Goal: Task Accomplishment & Management: Use online tool/utility

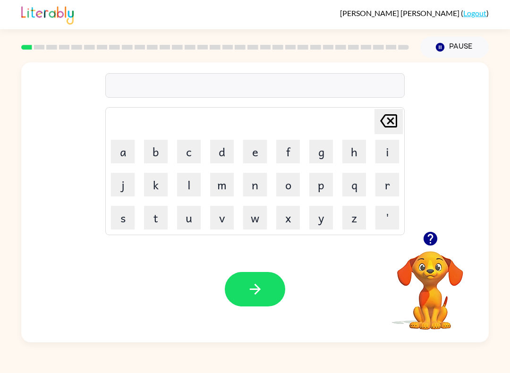
click at [434, 280] on video "Your browser must support playing .mp4 files to use Literably. Please try using…" at bounding box center [430, 284] width 94 height 94
click at [427, 242] on icon "button" at bounding box center [430, 239] width 14 height 14
click at [427, 241] on video "Your browser must support playing .mp4 files to use Literably. Please try using…" at bounding box center [430, 284] width 94 height 94
click at [150, 158] on button "b" at bounding box center [156, 152] width 24 height 24
click at [288, 187] on button "o" at bounding box center [288, 185] width 24 height 24
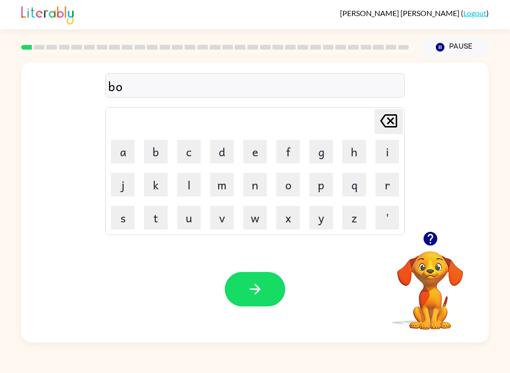
click at [387, 187] on button "r" at bounding box center [388, 185] width 24 height 24
click at [224, 152] on button "d" at bounding box center [222, 152] width 24 height 24
click at [256, 156] on button "e" at bounding box center [255, 152] width 24 height 24
click at [385, 185] on button "r" at bounding box center [388, 185] width 24 height 24
click at [262, 282] on icon "button" at bounding box center [255, 289] width 17 height 17
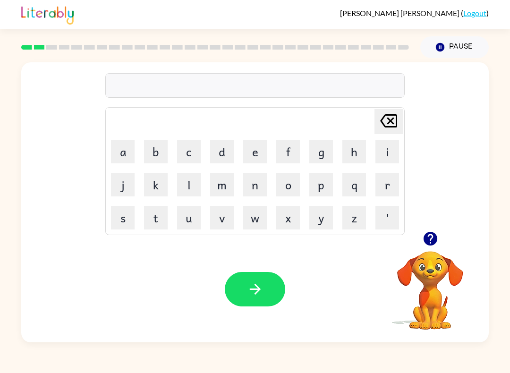
click at [389, 183] on button "r" at bounding box center [388, 185] width 24 height 24
click at [297, 184] on button "o" at bounding box center [288, 185] width 24 height 24
click at [200, 212] on button "u" at bounding box center [189, 218] width 24 height 24
click at [252, 186] on button "n" at bounding box center [255, 185] width 24 height 24
click at [223, 151] on button "d" at bounding box center [222, 152] width 24 height 24
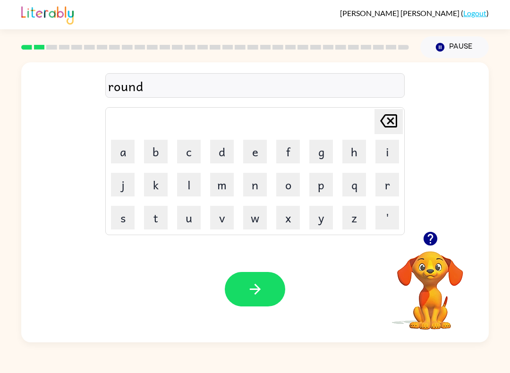
click at [244, 282] on button "button" at bounding box center [255, 289] width 60 height 34
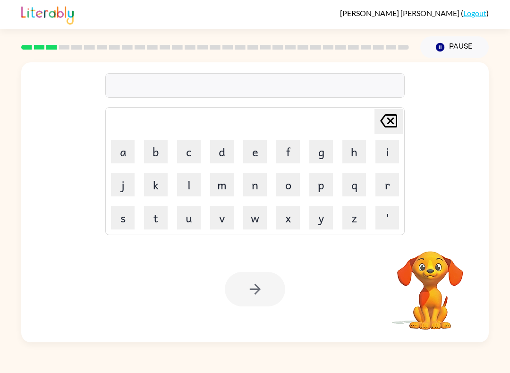
click at [220, 190] on button "m" at bounding box center [222, 185] width 24 height 24
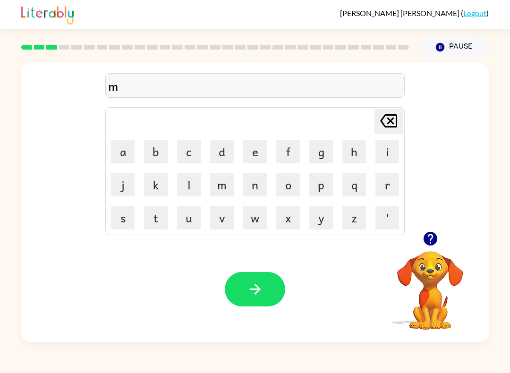
click at [121, 154] on button "a" at bounding box center [123, 152] width 24 height 24
click at [182, 154] on button "c" at bounding box center [189, 152] width 24 height 24
click at [348, 150] on button "h" at bounding box center [354, 152] width 24 height 24
click at [384, 152] on button "i" at bounding box center [388, 152] width 24 height 24
click at [252, 187] on button "n" at bounding box center [255, 185] width 24 height 24
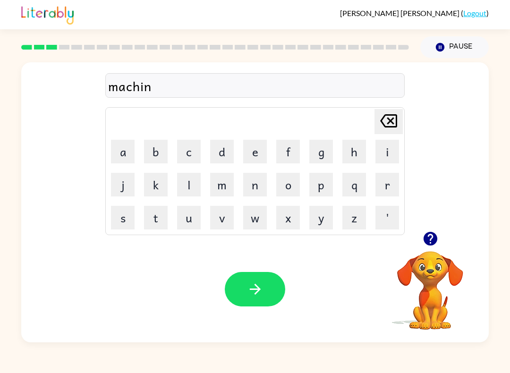
click at [249, 154] on button "e" at bounding box center [255, 152] width 24 height 24
click at [254, 281] on button "button" at bounding box center [255, 289] width 60 height 34
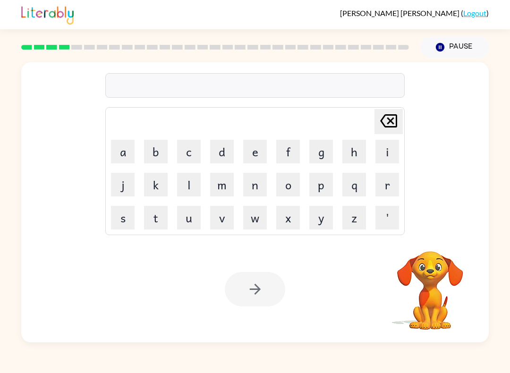
click at [159, 215] on button "t" at bounding box center [156, 218] width 24 height 24
click at [376, 187] on button "r" at bounding box center [388, 185] width 24 height 24
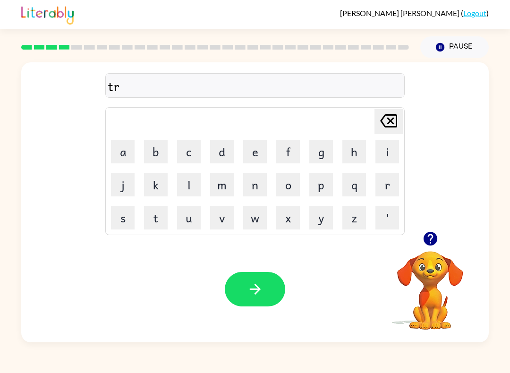
click at [129, 150] on button "a" at bounding box center [123, 152] width 24 height 24
click at [381, 154] on button "i" at bounding box center [388, 152] width 24 height 24
click at [252, 196] on button "n" at bounding box center [255, 185] width 24 height 24
click at [258, 285] on icon "button" at bounding box center [255, 289] width 17 height 17
click at [432, 274] on video "Your browser must support playing .mp4 files to use Literably. Please try using…" at bounding box center [430, 284] width 94 height 94
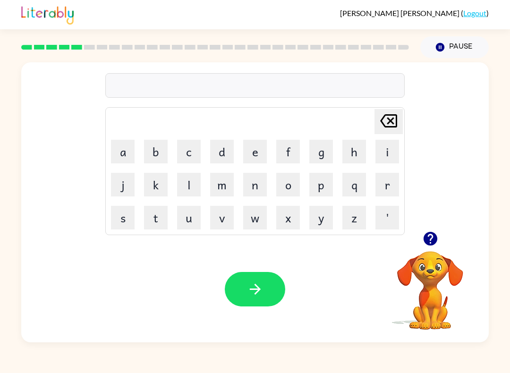
click at [427, 233] on icon "button" at bounding box center [430, 239] width 17 height 17
click at [228, 154] on button "d" at bounding box center [222, 152] width 24 height 24
click at [385, 148] on button "i" at bounding box center [388, 152] width 24 height 24
click at [291, 152] on button "f" at bounding box center [288, 152] width 24 height 24
click at [239, 151] on table "[PERSON_NAME] last character input a b c d e f g h i j k l m n o p q r s t u v …" at bounding box center [255, 171] width 299 height 127
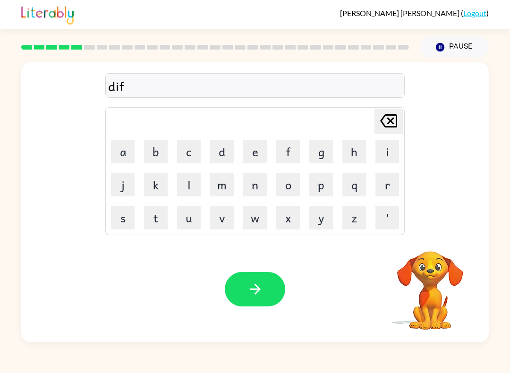
click at [259, 153] on button "e" at bounding box center [255, 152] width 24 height 24
click at [257, 187] on button "n" at bounding box center [255, 185] width 24 height 24
click at [122, 220] on button "s" at bounding box center [123, 218] width 24 height 24
click at [385, 153] on button "i" at bounding box center [388, 152] width 24 height 24
click at [226, 212] on button "v" at bounding box center [222, 218] width 24 height 24
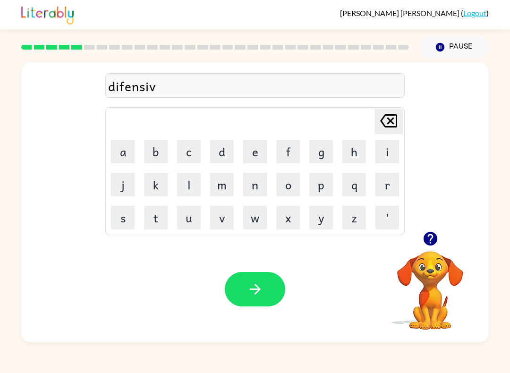
click at [254, 151] on button "e" at bounding box center [255, 152] width 24 height 24
click at [253, 282] on icon "button" at bounding box center [255, 289] width 17 height 17
click at [227, 219] on button "v" at bounding box center [222, 218] width 24 height 24
click at [122, 154] on button "a" at bounding box center [123, 152] width 24 height 24
click at [191, 152] on button "c" at bounding box center [189, 152] width 24 height 24
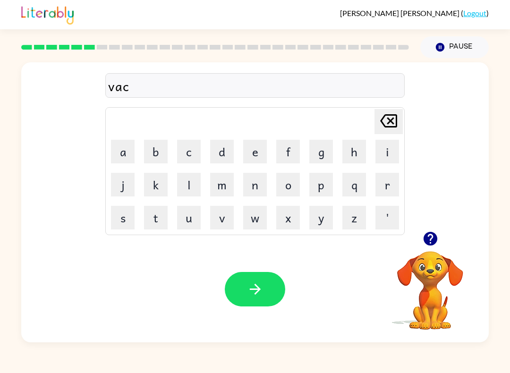
click at [118, 154] on button "a" at bounding box center [123, 152] width 24 height 24
click at [166, 217] on button "t" at bounding box center [156, 218] width 24 height 24
click at [378, 154] on button "i" at bounding box center [388, 152] width 24 height 24
click at [295, 186] on button "o" at bounding box center [288, 185] width 24 height 24
click at [257, 186] on button "n" at bounding box center [255, 185] width 24 height 24
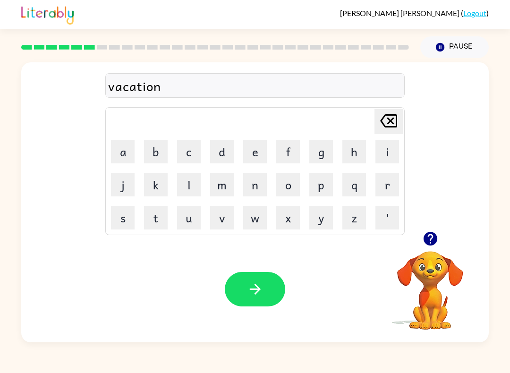
click at [269, 285] on button "button" at bounding box center [255, 289] width 60 height 34
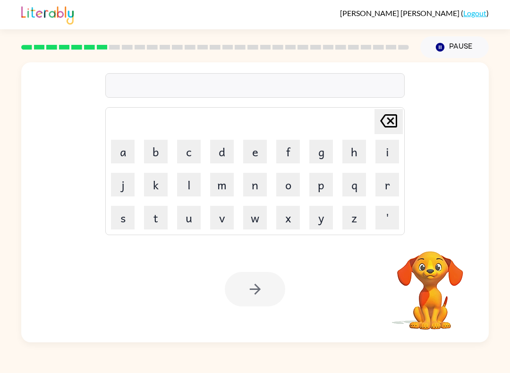
click at [324, 185] on button "p" at bounding box center [321, 185] width 24 height 24
click at [191, 222] on button "u" at bounding box center [189, 218] width 24 height 24
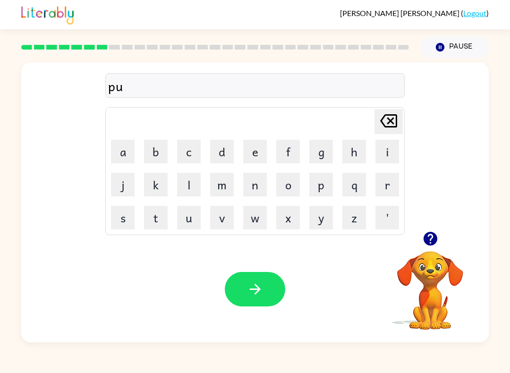
click at [218, 158] on button "d" at bounding box center [222, 152] width 24 height 24
click at [228, 153] on button "d" at bounding box center [222, 152] width 24 height 24
click at [192, 181] on button "l" at bounding box center [189, 185] width 24 height 24
click at [384, 125] on icon at bounding box center [388, 120] width 17 height 13
click at [383, 125] on icon at bounding box center [388, 120] width 17 height 13
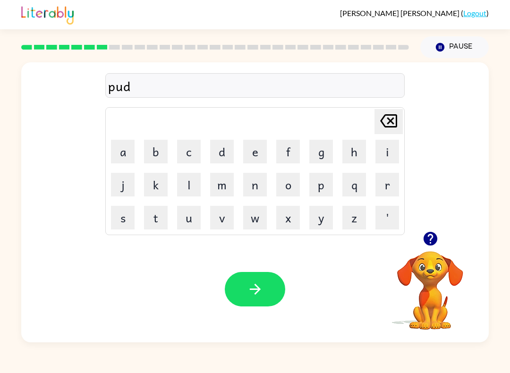
click at [192, 180] on button "l" at bounding box center [189, 185] width 24 height 24
click at [247, 154] on button "e" at bounding box center [255, 152] width 24 height 24
click at [394, 114] on icon "[PERSON_NAME] last character input" at bounding box center [388, 121] width 23 height 23
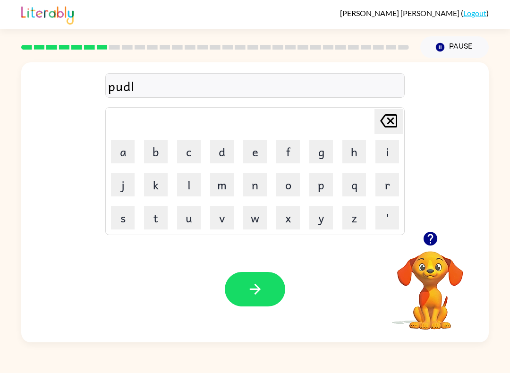
click at [258, 155] on button "e" at bounding box center [255, 152] width 24 height 24
click at [386, 121] on icon "[PERSON_NAME] last character input" at bounding box center [388, 121] width 23 height 23
click at [384, 123] on icon "[PERSON_NAME] last character input" at bounding box center [388, 121] width 23 height 23
click at [226, 151] on button "d" at bounding box center [222, 152] width 24 height 24
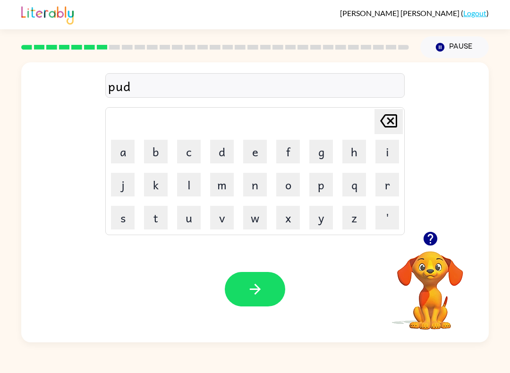
click at [226, 151] on button "d" at bounding box center [222, 152] width 24 height 24
click at [199, 181] on button "l" at bounding box center [189, 185] width 24 height 24
click at [250, 154] on button "e" at bounding box center [255, 152] width 24 height 24
click at [252, 281] on button "button" at bounding box center [255, 289] width 60 height 34
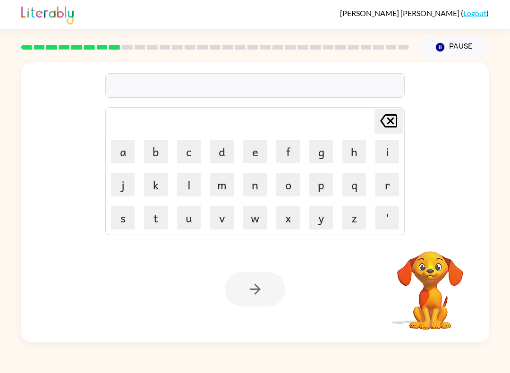
click at [227, 185] on button "m" at bounding box center [222, 185] width 24 height 24
click at [376, 158] on button "i" at bounding box center [388, 152] width 24 height 24
click at [389, 186] on button "r" at bounding box center [388, 185] width 24 height 24
click at [380, 154] on button "i" at bounding box center [388, 152] width 24 height 24
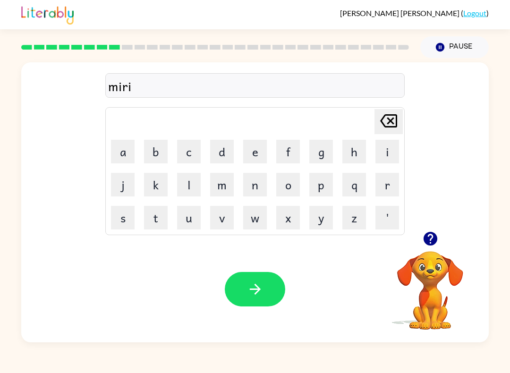
click at [188, 180] on button "l" at bounding box center [189, 185] width 24 height 24
click at [189, 155] on button "c" at bounding box center [189, 152] width 24 height 24
click at [189, 185] on button "l" at bounding box center [189, 185] width 24 height 24
click at [251, 159] on button "e" at bounding box center [255, 152] width 24 height 24
click at [241, 295] on button "button" at bounding box center [255, 289] width 60 height 34
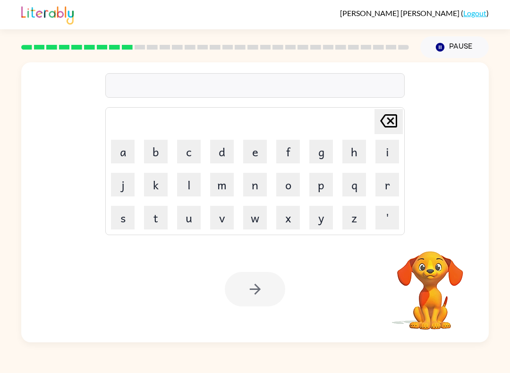
click at [222, 187] on button "m" at bounding box center [222, 185] width 24 height 24
click at [256, 153] on button "e" at bounding box center [255, 152] width 24 height 24
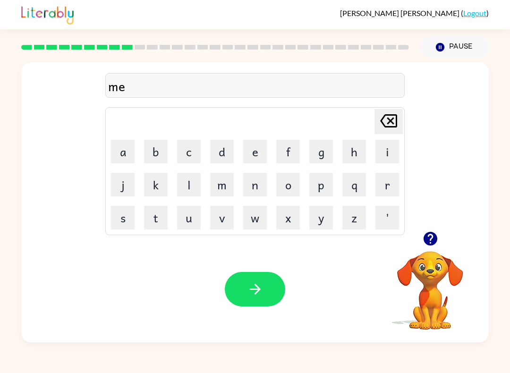
click at [256, 154] on button "e" at bounding box center [255, 152] width 24 height 24
click at [419, 240] on button "button" at bounding box center [431, 239] width 24 height 24
click at [233, 151] on button "d" at bounding box center [222, 152] width 24 height 24
click at [222, 182] on button "m" at bounding box center [222, 185] width 24 height 24
click at [292, 120] on td "[PERSON_NAME] last character input" at bounding box center [255, 122] width 297 height 26
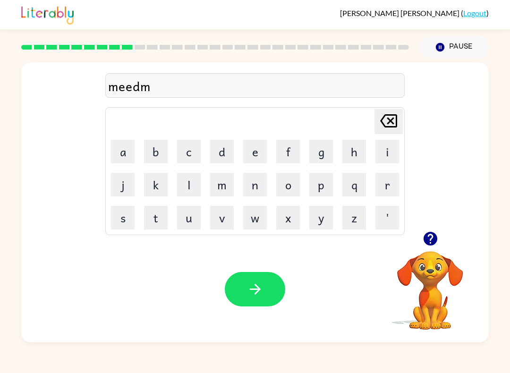
click at [289, 187] on button "o" at bounding box center [288, 185] width 24 height 24
click at [378, 182] on button "r" at bounding box center [388, 185] width 24 height 24
click at [258, 187] on button "n" at bounding box center [255, 185] width 24 height 24
click at [380, 158] on button "i" at bounding box center [388, 152] width 24 height 24
click at [262, 183] on button "n" at bounding box center [255, 185] width 24 height 24
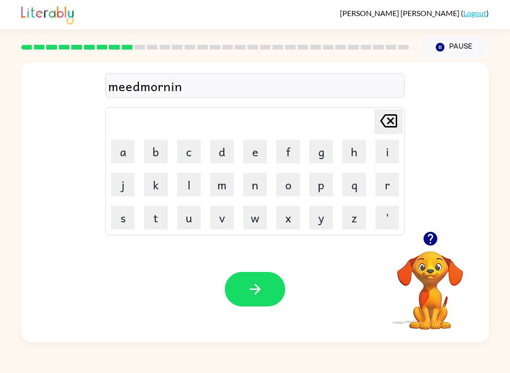
click at [317, 154] on button "g" at bounding box center [321, 152] width 24 height 24
click at [247, 286] on icon "button" at bounding box center [255, 289] width 17 height 17
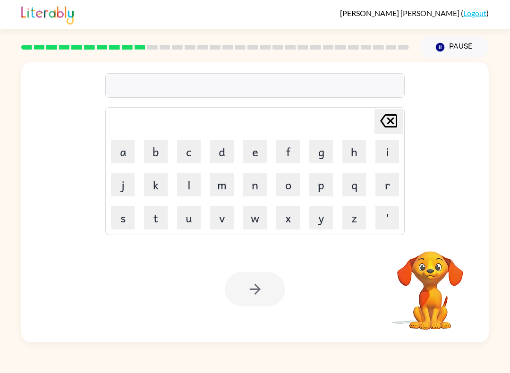
click at [228, 154] on button "d" at bounding box center [222, 152] width 24 height 24
click at [389, 154] on button "i" at bounding box center [388, 152] width 24 height 24
click at [130, 212] on button "s" at bounding box center [123, 218] width 24 height 24
click at [162, 213] on button "t" at bounding box center [156, 218] width 24 height 24
click at [377, 192] on button "r" at bounding box center [388, 185] width 24 height 24
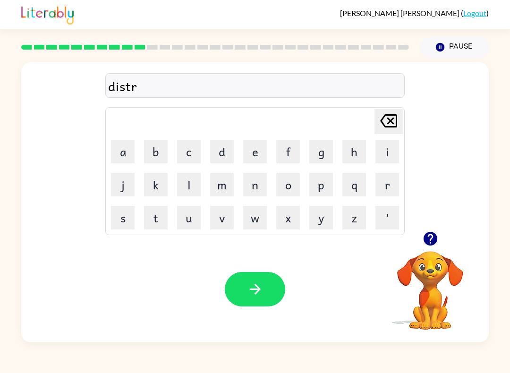
click at [191, 216] on button "u" at bounding box center [189, 218] width 24 height 24
click at [122, 209] on button "s" at bounding box center [123, 218] width 24 height 24
click at [154, 219] on button "t" at bounding box center [156, 218] width 24 height 24
click at [423, 239] on icon "button" at bounding box center [430, 239] width 17 height 17
click at [239, 292] on button "button" at bounding box center [255, 289] width 60 height 34
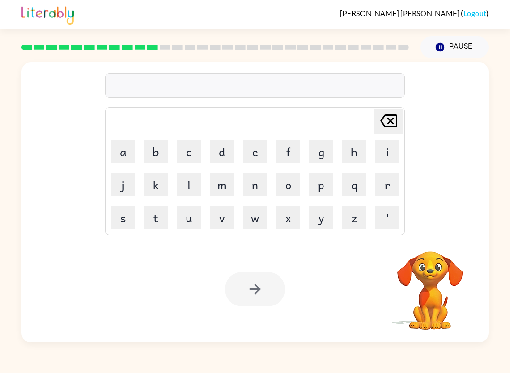
click at [388, 192] on button "r" at bounding box center [388, 185] width 24 height 24
click at [286, 187] on button "o" at bounding box center [288, 185] width 24 height 24
click at [196, 215] on button "u" at bounding box center [189, 218] width 24 height 24
click at [219, 153] on button "d" at bounding box center [222, 152] width 24 height 24
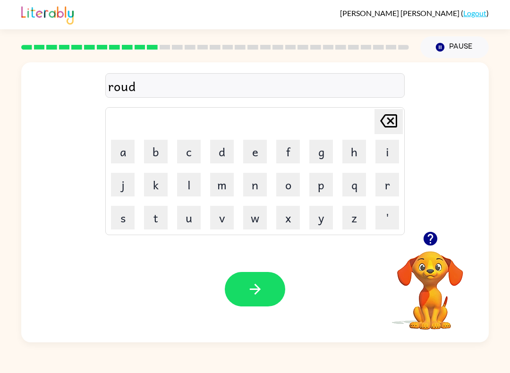
click at [389, 120] on icon at bounding box center [388, 120] width 17 height 13
click at [123, 154] on button "a" at bounding box center [123, 152] width 24 height 24
click at [223, 149] on button "d" at bounding box center [222, 152] width 24 height 24
click at [243, 275] on button "button" at bounding box center [255, 289] width 60 height 34
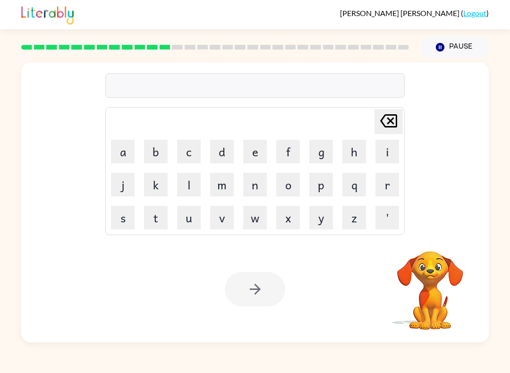
click at [189, 215] on button "u" at bounding box center [189, 218] width 24 height 24
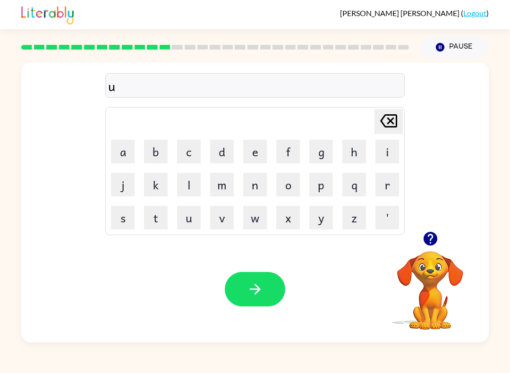
click at [322, 188] on button "p" at bounding box center [321, 185] width 24 height 24
click at [326, 151] on button "g" at bounding box center [321, 152] width 24 height 24
click at [389, 185] on button "r" at bounding box center [388, 185] width 24 height 24
click at [128, 147] on button "a" at bounding box center [123, 152] width 24 height 24
click at [226, 160] on button "d" at bounding box center [222, 152] width 24 height 24
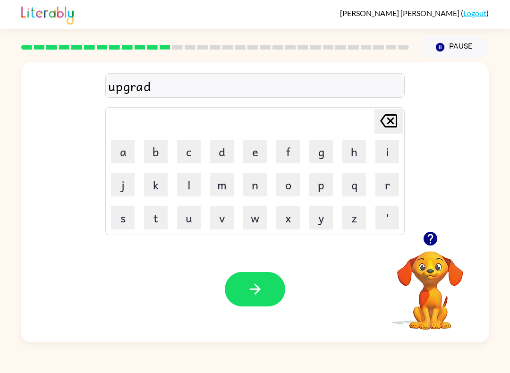
click at [255, 153] on button "e" at bounding box center [255, 152] width 24 height 24
click at [232, 282] on button "button" at bounding box center [255, 289] width 60 height 34
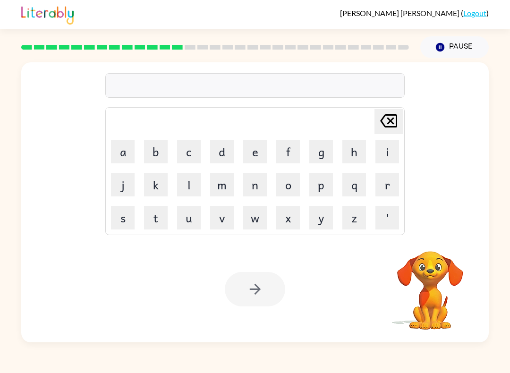
click at [232, 185] on button "m" at bounding box center [222, 185] width 24 height 24
click at [131, 156] on button "a" at bounding box center [123, 152] width 24 height 24
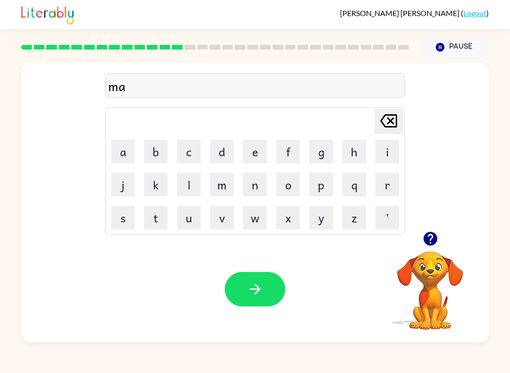
click at [219, 158] on button "d" at bounding box center [222, 152] width 24 height 24
click at [253, 187] on button "n" at bounding box center [255, 185] width 24 height 24
click at [149, 150] on button "b" at bounding box center [156, 152] width 24 height 24
click at [380, 122] on icon "[PERSON_NAME] last character input" at bounding box center [388, 121] width 23 height 23
click at [246, 157] on button "e" at bounding box center [255, 152] width 24 height 24
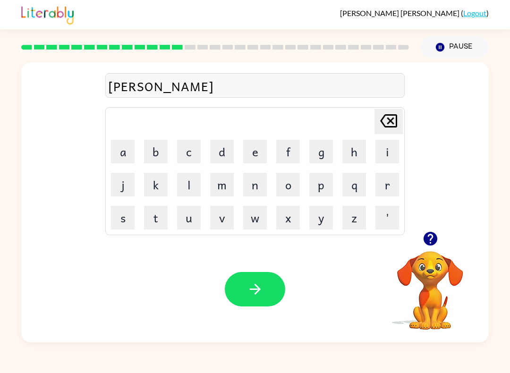
click at [124, 216] on button "s" at bounding box center [123, 218] width 24 height 24
click at [128, 224] on button "s" at bounding box center [123, 218] width 24 height 24
click at [265, 285] on button "button" at bounding box center [255, 289] width 60 height 34
click at [289, 188] on button "o" at bounding box center [288, 185] width 24 height 24
click at [253, 183] on button "n" at bounding box center [255, 185] width 24 height 24
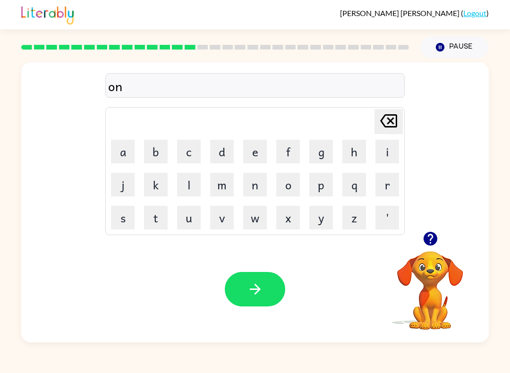
click at [254, 149] on button "e" at bounding box center [255, 152] width 24 height 24
click at [120, 213] on button "s" at bounding box center [123, 218] width 24 height 24
click at [388, 116] on icon "[PERSON_NAME] last character input" at bounding box center [388, 121] width 23 height 23
click at [387, 116] on icon "[PERSON_NAME] last character input" at bounding box center [388, 121] width 23 height 23
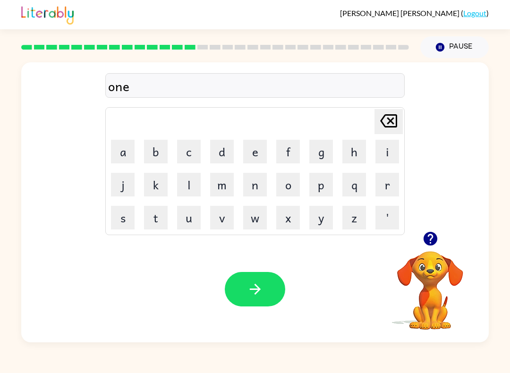
click at [390, 120] on icon at bounding box center [388, 120] width 17 height 13
click at [390, 128] on icon "[PERSON_NAME] last character input" at bounding box center [388, 121] width 23 height 23
click at [387, 125] on icon "[PERSON_NAME] last character input" at bounding box center [388, 121] width 23 height 23
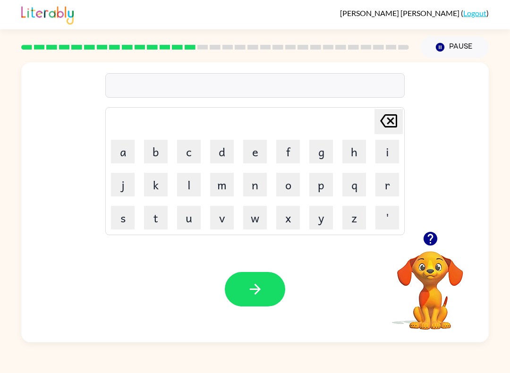
click at [387, 125] on icon "[PERSON_NAME] last character input" at bounding box center [388, 121] width 23 height 23
click at [390, 126] on icon "[PERSON_NAME] last character input" at bounding box center [388, 121] width 23 height 23
click at [224, 151] on button "d" at bounding box center [222, 152] width 24 height 24
click at [387, 124] on icon "[PERSON_NAME] last character input" at bounding box center [388, 121] width 23 height 23
click at [154, 150] on button "b" at bounding box center [156, 152] width 24 height 24
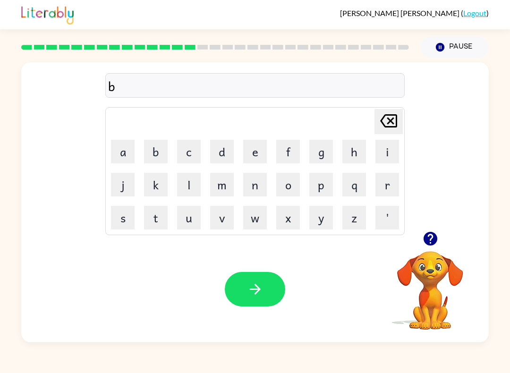
click at [279, 186] on button "o" at bounding box center [288, 185] width 24 height 24
click at [250, 190] on button "n" at bounding box center [255, 185] width 24 height 24
click at [254, 151] on button "e" at bounding box center [255, 152] width 24 height 24
click at [119, 217] on button "s" at bounding box center [123, 218] width 24 height 24
click at [119, 216] on button "s" at bounding box center [123, 218] width 24 height 24
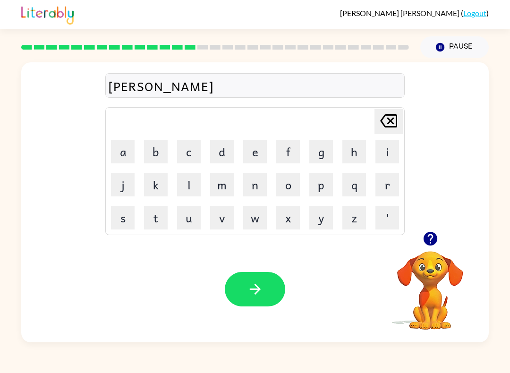
click at [258, 293] on icon "button" at bounding box center [255, 289] width 17 height 17
click at [437, 243] on icon "button" at bounding box center [430, 239] width 17 height 17
click at [116, 221] on button "s" at bounding box center [123, 218] width 24 height 24
click at [262, 220] on button "w" at bounding box center [255, 218] width 24 height 24
click at [498, 332] on div "sw Delete Delete last character input a b c d e f g h i j k l m n o p q r s t u…" at bounding box center [255, 200] width 510 height 284
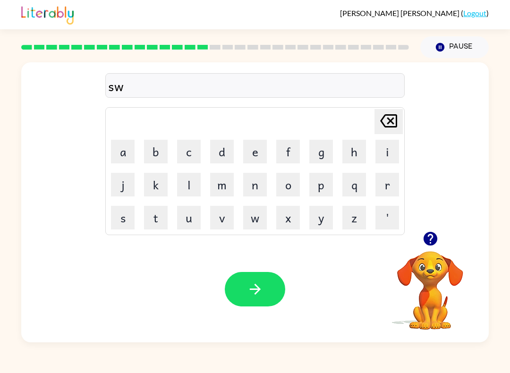
click at [293, 183] on button "o" at bounding box center [288, 185] width 24 height 24
click at [381, 182] on button "r" at bounding box center [388, 185] width 24 height 24
click at [227, 179] on button "m" at bounding box center [222, 185] width 24 height 24
click at [266, 289] on button "button" at bounding box center [255, 289] width 60 height 34
click at [424, 239] on icon "button" at bounding box center [430, 239] width 14 height 14
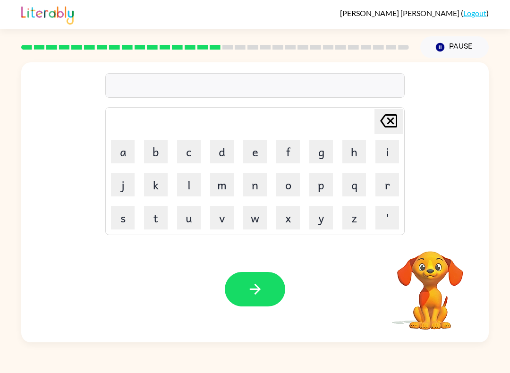
click at [388, 186] on button "r" at bounding box center [388, 185] width 24 height 24
click at [120, 148] on button "a" at bounding box center [123, 152] width 24 height 24
click at [224, 191] on button "m" at bounding box center [222, 185] width 24 height 24
click at [263, 273] on button "button" at bounding box center [255, 289] width 60 height 34
click at [155, 144] on button "b" at bounding box center [156, 152] width 24 height 24
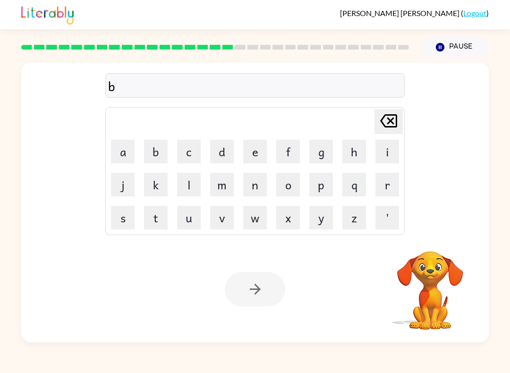
click at [391, 181] on button "r" at bounding box center [388, 185] width 24 height 24
click at [386, 153] on button "i" at bounding box center [388, 152] width 24 height 24
click at [229, 181] on button "m" at bounding box center [222, 185] width 24 height 24
click at [381, 156] on button "i" at bounding box center [388, 152] width 24 height 24
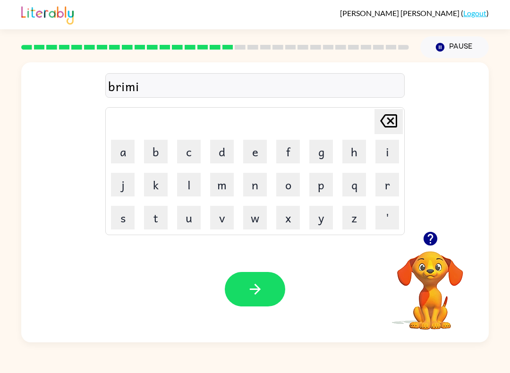
click at [256, 184] on button "n" at bounding box center [255, 185] width 24 height 24
click at [321, 154] on button "g" at bounding box center [321, 152] width 24 height 24
click at [259, 280] on button "button" at bounding box center [255, 289] width 60 height 34
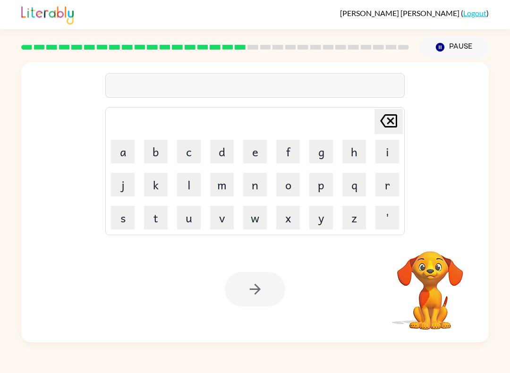
click at [390, 192] on button "r" at bounding box center [388, 185] width 24 height 24
click at [387, 150] on button "i" at bounding box center [388, 152] width 24 height 24
click at [130, 213] on button "s" at bounding box center [123, 218] width 24 height 24
click at [194, 150] on button "c" at bounding box center [189, 152] width 24 height 24
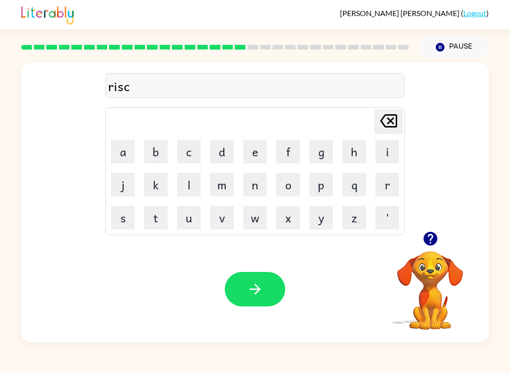
click at [194, 212] on button "u" at bounding box center [189, 218] width 24 height 24
click at [392, 150] on button "i" at bounding box center [388, 152] width 24 height 24
click at [124, 218] on button "s" at bounding box center [123, 218] width 24 height 24
click at [151, 217] on button "t" at bounding box center [156, 218] width 24 height 24
click at [260, 281] on button "button" at bounding box center [255, 289] width 60 height 34
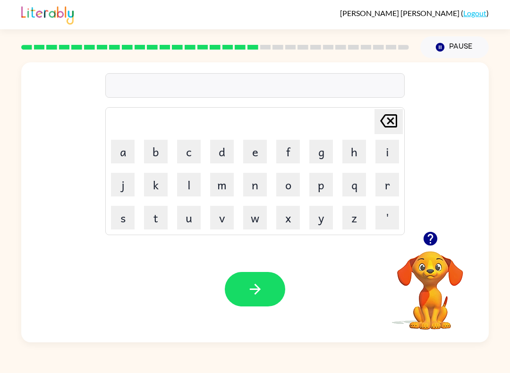
click at [425, 242] on icon "button" at bounding box center [430, 239] width 14 height 14
click at [188, 212] on button "u" at bounding box center [189, 218] width 24 height 24
click at [387, 184] on button "r" at bounding box center [388, 185] width 24 height 24
click at [387, 116] on icon at bounding box center [388, 120] width 17 height 13
click at [153, 220] on button "t" at bounding box center [156, 218] width 24 height 24
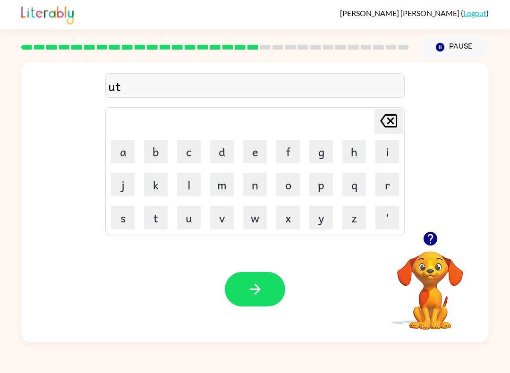
click at [389, 180] on button "r" at bounding box center [388, 185] width 24 height 24
click at [119, 158] on button "a" at bounding box center [123, 152] width 24 height 24
click at [321, 219] on button "y" at bounding box center [321, 218] width 24 height 24
click at [268, 281] on button "button" at bounding box center [255, 289] width 60 height 34
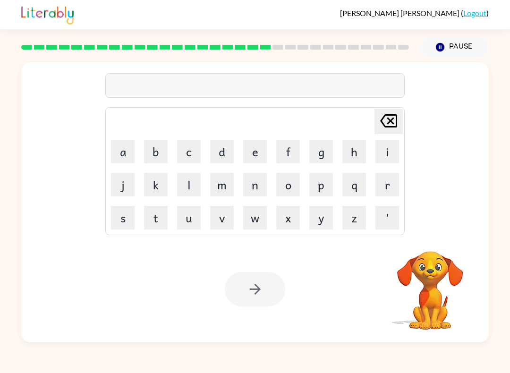
click at [287, 154] on button "f" at bounding box center [288, 152] width 24 height 24
click at [290, 185] on button "o" at bounding box center [288, 185] width 24 height 24
click at [183, 190] on button "l" at bounding box center [189, 185] width 24 height 24
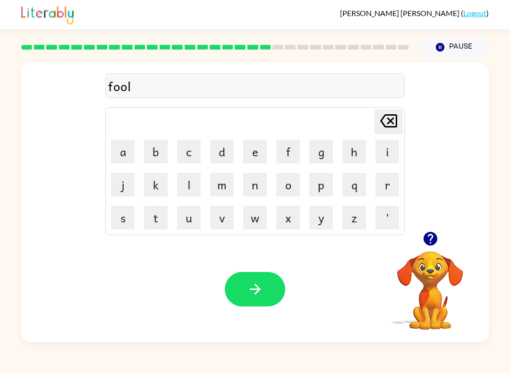
click at [293, 184] on button "o" at bounding box center [288, 185] width 24 height 24
click at [225, 151] on button "d" at bounding box center [222, 152] width 24 height 24
click at [390, 119] on icon "[PERSON_NAME] last character input" at bounding box center [388, 121] width 23 height 23
click at [264, 153] on button "e" at bounding box center [255, 152] width 24 height 24
click at [219, 153] on button "d" at bounding box center [222, 152] width 24 height 24
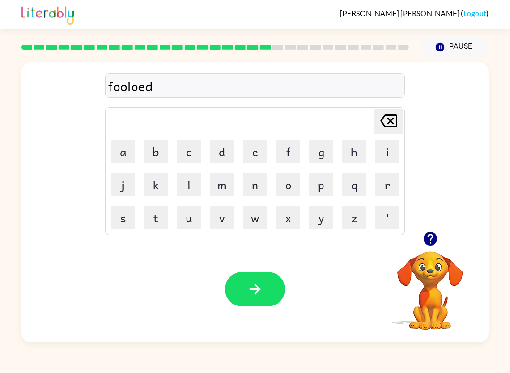
click at [391, 122] on icon at bounding box center [388, 120] width 17 height 13
click at [388, 130] on icon "[PERSON_NAME] last character input" at bounding box center [388, 121] width 23 height 23
click at [396, 128] on icon "[PERSON_NAME] last character input" at bounding box center [388, 121] width 23 height 23
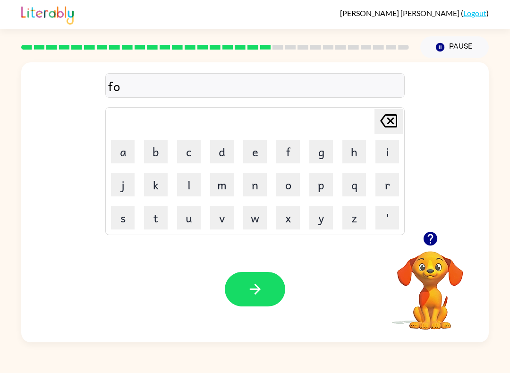
click at [182, 180] on button "l" at bounding box center [189, 185] width 24 height 24
click at [251, 214] on button "w" at bounding box center [255, 218] width 24 height 24
click at [448, 327] on video "Your browser must support playing .mp4 files to use Literably. Please try using…" at bounding box center [430, 284] width 94 height 94
click at [256, 146] on button "e" at bounding box center [255, 152] width 24 height 24
click at [213, 146] on button "d" at bounding box center [222, 152] width 24 height 24
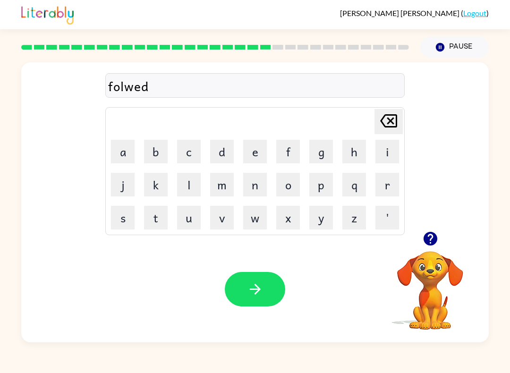
click at [387, 121] on icon "[PERSON_NAME] last character input" at bounding box center [388, 121] width 23 height 23
click at [386, 121] on icon "[PERSON_NAME] last character input" at bounding box center [388, 121] width 23 height 23
click at [396, 119] on icon at bounding box center [388, 120] width 17 height 13
click at [398, 123] on icon "[PERSON_NAME] last character input" at bounding box center [388, 121] width 23 height 23
click at [191, 181] on button "l" at bounding box center [189, 185] width 24 height 24
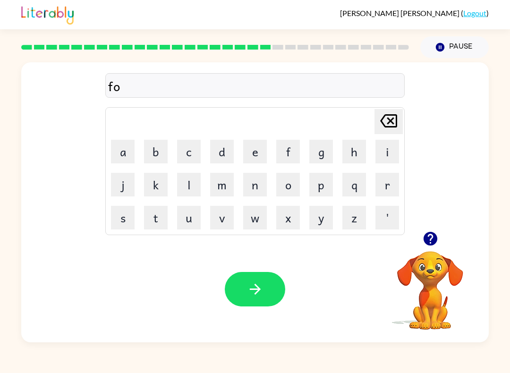
click at [191, 181] on button "l" at bounding box center [189, 185] width 24 height 24
click at [295, 187] on button "o" at bounding box center [288, 185] width 24 height 24
click at [256, 216] on button "w" at bounding box center [255, 218] width 24 height 24
click at [266, 154] on button "e" at bounding box center [255, 152] width 24 height 24
click at [230, 150] on button "d" at bounding box center [222, 152] width 24 height 24
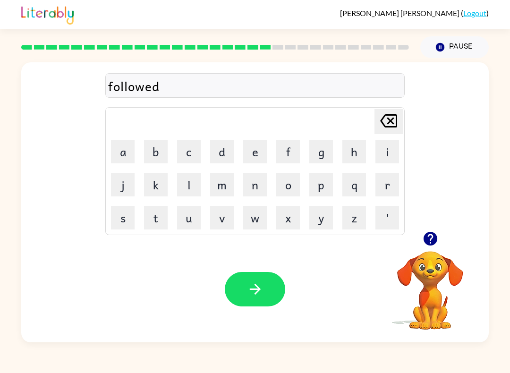
click at [257, 288] on icon "button" at bounding box center [254, 289] width 11 height 11
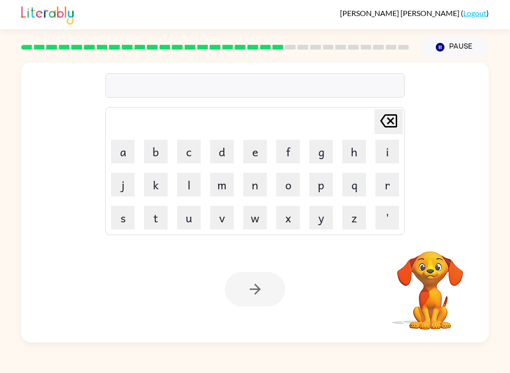
click at [124, 211] on button "s" at bounding box center [123, 218] width 24 height 24
click at [253, 153] on button "e" at bounding box center [255, 152] width 24 height 24
click at [256, 190] on button "n" at bounding box center [255, 185] width 24 height 24
click at [159, 219] on button "t" at bounding box center [156, 218] width 24 height 24
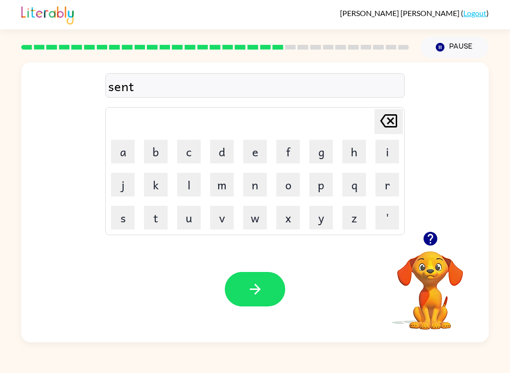
click at [253, 156] on button "e" at bounding box center [255, 152] width 24 height 24
click at [256, 154] on button "e" at bounding box center [255, 152] width 24 height 24
click at [384, 120] on icon "[PERSON_NAME] last character input" at bounding box center [388, 121] width 23 height 23
click at [314, 192] on button "p" at bounding box center [321, 185] width 24 height 24
click at [256, 154] on button "e" at bounding box center [255, 152] width 24 height 24
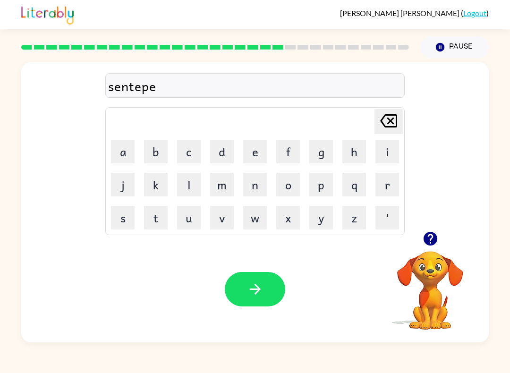
click at [256, 154] on button "e" at bounding box center [255, 152] width 24 height 24
click at [225, 153] on button "d" at bounding box center [222, 152] width 24 height 24
click at [244, 281] on button "button" at bounding box center [255, 289] width 60 height 34
click at [425, 240] on icon "button" at bounding box center [430, 239] width 14 height 14
click at [440, 231] on div at bounding box center [430, 239] width 94 height 24
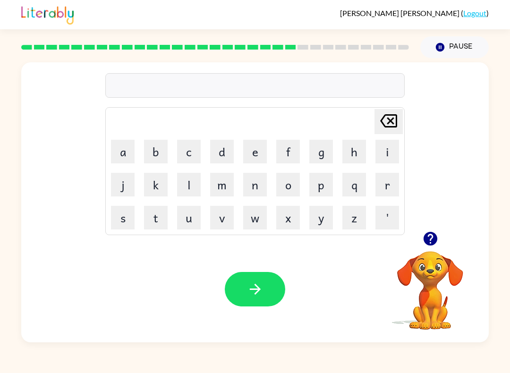
click at [431, 245] on icon "button" at bounding box center [430, 239] width 14 height 14
click at [112, 221] on button "s" at bounding box center [123, 218] width 24 height 24
click at [381, 149] on button "i" at bounding box center [388, 152] width 24 height 24
click at [117, 214] on button "s" at bounding box center [123, 218] width 24 height 24
click at [162, 216] on button "t" at bounding box center [156, 218] width 24 height 24
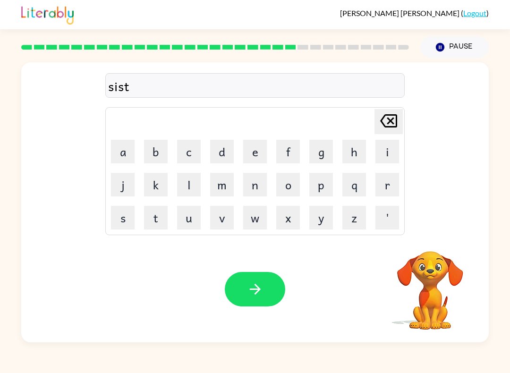
click at [120, 150] on button "a" at bounding box center [123, 152] width 24 height 24
click at [384, 154] on button "i" at bounding box center [388, 152] width 24 height 24
click at [251, 190] on button "n" at bounding box center [255, 185] width 24 height 24
click at [266, 282] on button "button" at bounding box center [255, 289] width 60 height 34
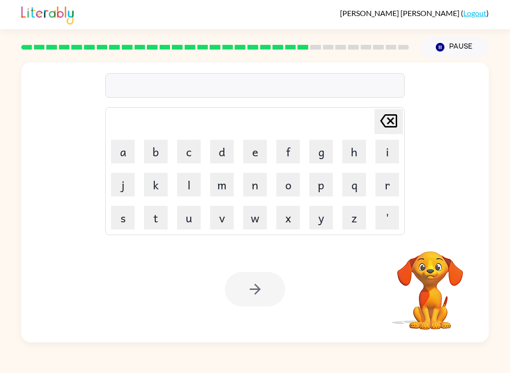
click at [286, 155] on button "f" at bounding box center [288, 152] width 24 height 24
click at [293, 192] on button "o" at bounding box center [288, 185] width 24 height 24
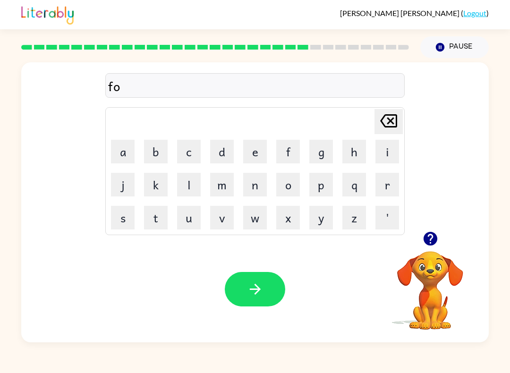
click at [380, 184] on button "r" at bounding box center [388, 185] width 24 height 24
click at [261, 213] on button "w" at bounding box center [255, 218] width 24 height 24
click at [120, 156] on button "a" at bounding box center [123, 152] width 24 height 24
click at [383, 189] on button "r" at bounding box center [388, 185] width 24 height 24
click at [233, 150] on button "d" at bounding box center [222, 152] width 24 height 24
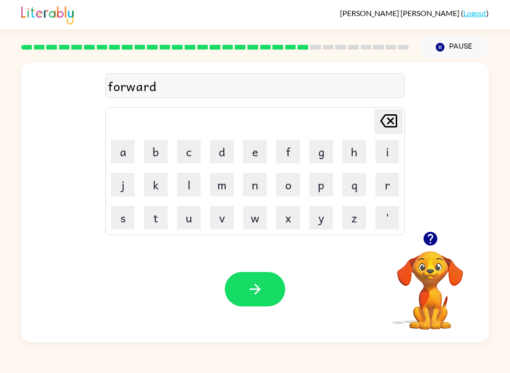
click at [246, 289] on button "button" at bounding box center [255, 289] width 60 height 34
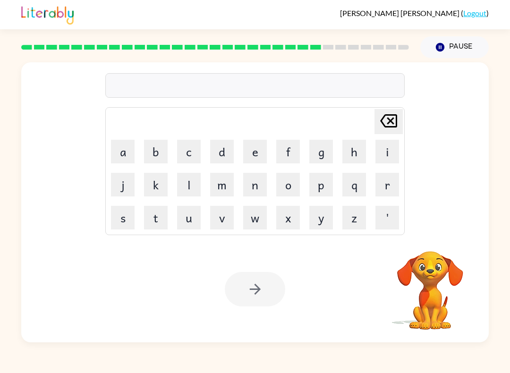
click at [382, 194] on button "r" at bounding box center [388, 185] width 24 height 24
click at [259, 153] on button "e" at bounding box center [255, 152] width 24 height 24
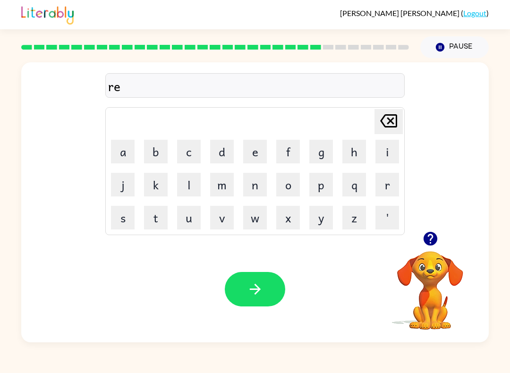
click at [194, 183] on button "l" at bounding box center [189, 185] width 24 height 24
click at [123, 150] on button "a" at bounding box center [123, 152] width 24 height 24
click at [160, 218] on button "t" at bounding box center [156, 218] width 24 height 24
click at [258, 152] on button "e" at bounding box center [255, 152] width 24 height 24
click at [223, 156] on button "d" at bounding box center [222, 152] width 24 height 24
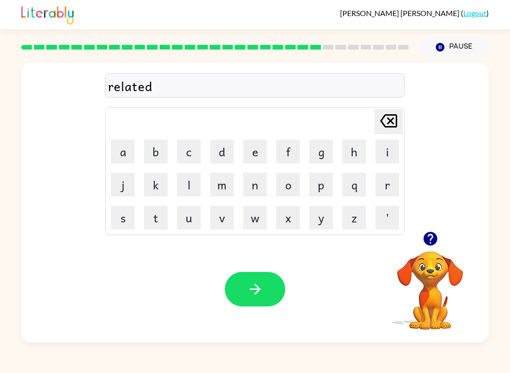
click at [265, 296] on button "button" at bounding box center [255, 289] width 60 height 34
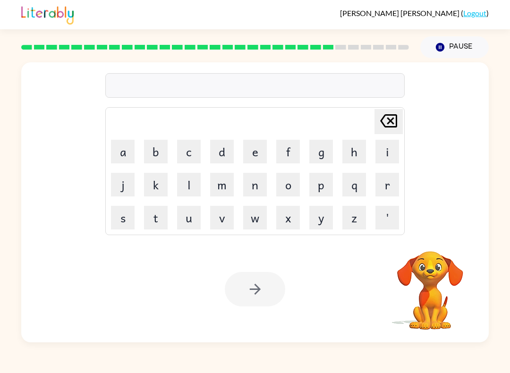
click at [285, 189] on button "o" at bounding box center [288, 185] width 24 height 24
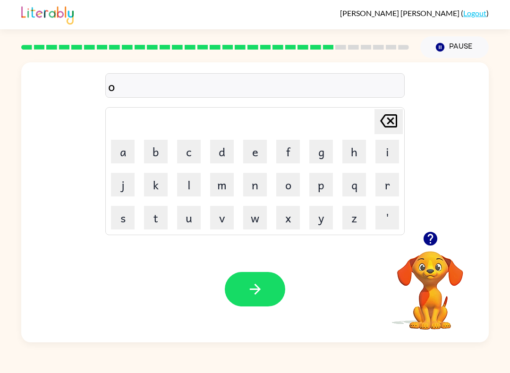
click at [166, 153] on button "b" at bounding box center [156, 152] width 24 height 24
click at [389, 118] on icon "[PERSON_NAME] last character input" at bounding box center [388, 121] width 23 height 23
click at [385, 126] on icon at bounding box center [388, 120] width 17 height 13
click at [384, 126] on icon at bounding box center [388, 120] width 17 height 13
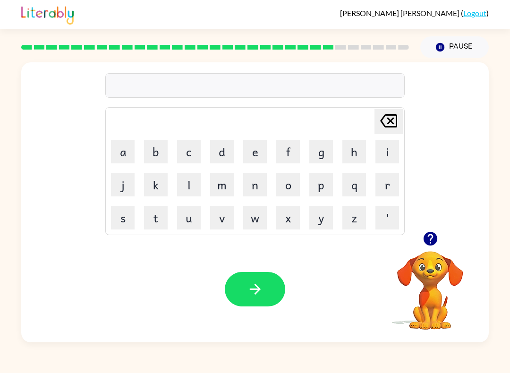
click at [322, 156] on button "g" at bounding box center [321, 152] width 24 height 24
click at [291, 188] on button "o" at bounding box center [288, 185] width 24 height 24
click at [157, 150] on button "b" at bounding box center [156, 152] width 24 height 24
click at [193, 182] on button "l" at bounding box center [189, 185] width 24 height 24
click at [376, 155] on button "i" at bounding box center [388, 152] width 24 height 24
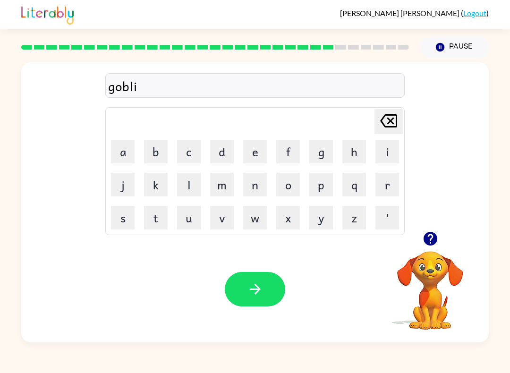
click at [262, 185] on button "n" at bounding box center [255, 185] width 24 height 24
click at [271, 285] on button "button" at bounding box center [255, 289] width 60 height 34
click at [431, 238] on icon "button" at bounding box center [430, 239] width 14 height 14
click at [183, 184] on button "l" at bounding box center [189, 185] width 24 height 24
click at [188, 219] on button "u" at bounding box center [189, 218] width 24 height 24
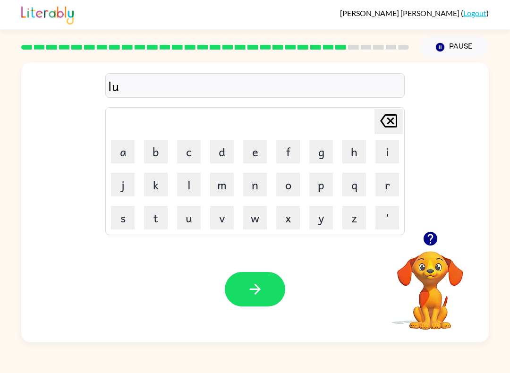
click at [250, 187] on button "n" at bounding box center [255, 185] width 24 height 24
click at [387, 128] on icon "[PERSON_NAME] last character input" at bounding box center [388, 121] width 23 height 23
click at [229, 183] on button "m" at bounding box center [222, 185] width 24 height 24
click at [154, 151] on button "b" at bounding box center [156, 152] width 24 height 24
click at [263, 154] on button "e" at bounding box center [255, 152] width 24 height 24
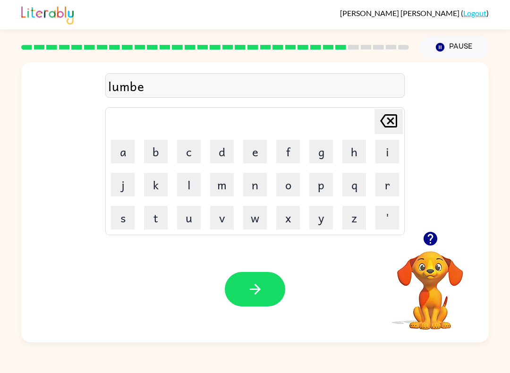
click at [391, 193] on button "r" at bounding box center [388, 185] width 24 height 24
click at [419, 255] on video "Your browser must support playing .mp4 files to use Literably. Please try using…" at bounding box center [430, 284] width 94 height 94
click at [430, 235] on icon "button" at bounding box center [430, 239] width 17 height 17
click at [320, 218] on button "y" at bounding box center [321, 218] width 24 height 24
click at [130, 151] on button "a" at bounding box center [123, 152] width 24 height 24
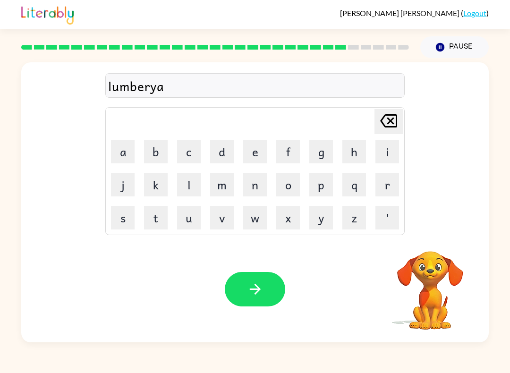
click at [324, 151] on button "g" at bounding box center [321, 152] width 24 height 24
click at [248, 284] on icon "button" at bounding box center [255, 289] width 17 height 17
click at [320, 186] on button "p" at bounding box center [321, 185] width 24 height 24
click at [128, 147] on button "a" at bounding box center [123, 152] width 24 height 24
click at [386, 148] on button "i" at bounding box center [388, 152] width 24 height 24
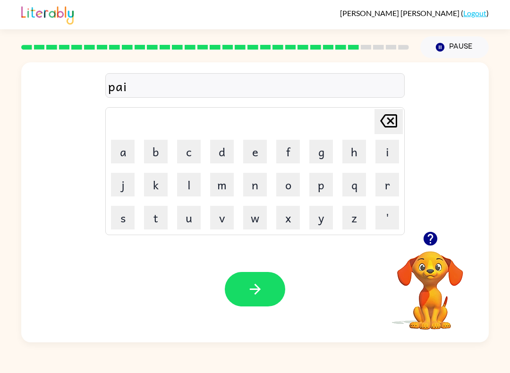
click at [381, 179] on button "r" at bounding box center [388, 185] width 24 height 24
click at [122, 213] on button "s" at bounding box center [123, 218] width 24 height 24
click at [263, 284] on icon "button" at bounding box center [255, 289] width 17 height 17
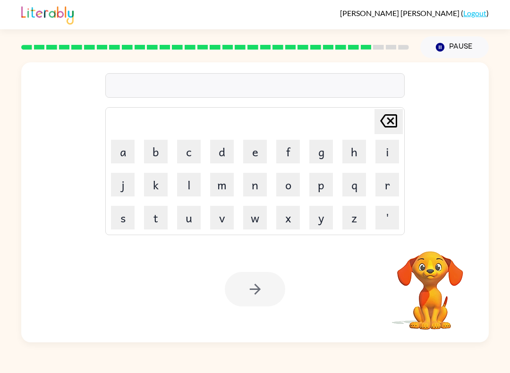
click at [123, 226] on button "s" at bounding box center [123, 218] width 24 height 24
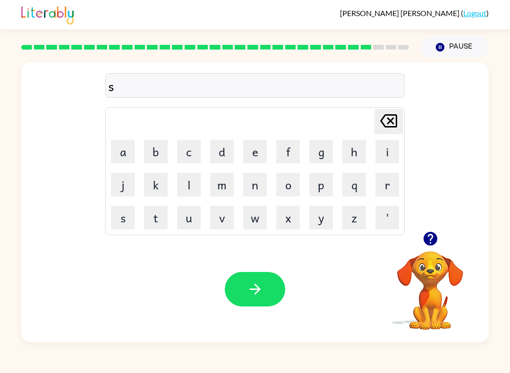
click at [387, 113] on icon "[PERSON_NAME] last character input" at bounding box center [388, 121] width 23 height 23
click at [155, 214] on button "t" at bounding box center [156, 218] width 24 height 24
click at [352, 152] on button "h" at bounding box center [354, 152] width 24 height 24
click at [388, 152] on button "i" at bounding box center [388, 152] width 24 height 24
click at [256, 181] on button "n" at bounding box center [255, 185] width 24 height 24
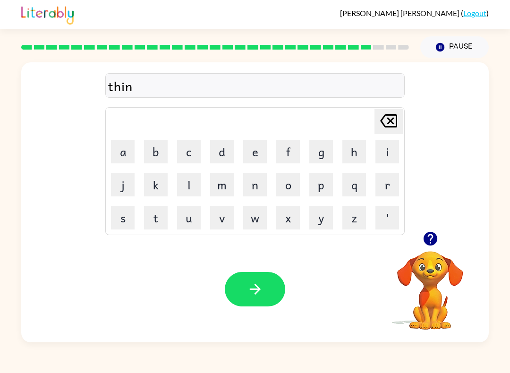
click at [266, 282] on button "button" at bounding box center [255, 289] width 60 height 34
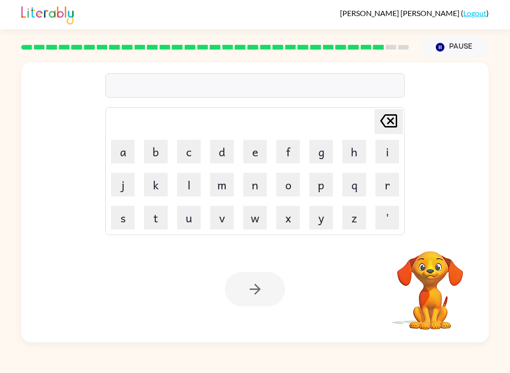
click at [125, 217] on button "s" at bounding box center [123, 218] width 24 height 24
click at [290, 185] on button "o" at bounding box center [288, 185] width 24 height 24
click at [226, 214] on button "v" at bounding box center [222, 218] width 24 height 24
click at [253, 152] on button "e" at bounding box center [255, 152] width 24 height 24
click at [390, 192] on button "r" at bounding box center [388, 185] width 24 height 24
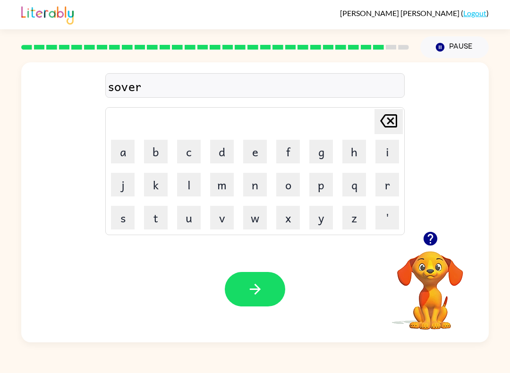
click at [250, 219] on button "w" at bounding box center [255, 218] width 24 height 24
click at [259, 162] on button "e" at bounding box center [255, 152] width 24 height 24
click at [132, 151] on button "a" at bounding box center [123, 152] width 24 height 24
click at [385, 186] on button "r" at bounding box center [388, 185] width 24 height 24
click at [260, 286] on icon "button" at bounding box center [255, 289] width 17 height 17
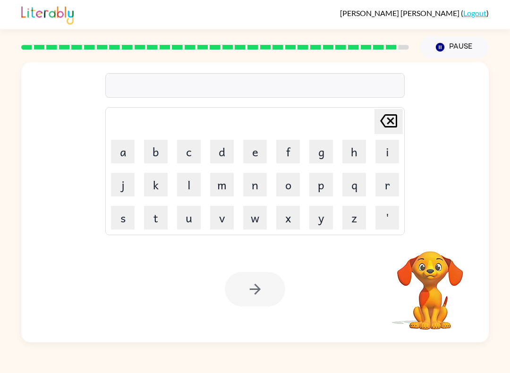
click at [184, 221] on button "u" at bounding box center [189, 218] width 24 height 24
click at [254, 187] on button "n" at bounding box center [255, 185] width 24 height 24
click at [125, 154] on button "a" at bounding box center [123, 152] width 24 height 24
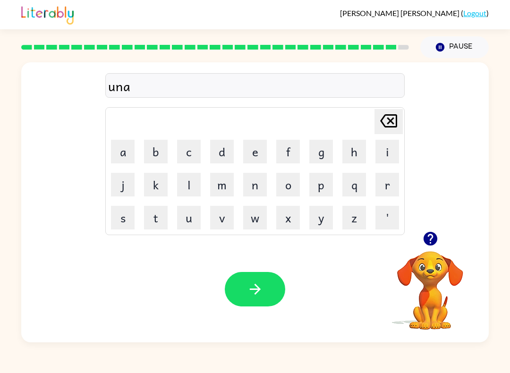
click at [393, 190] on button "r" at bounding box center [388, 185] width 24 height 24
click at [429, 236] on icon "button" at bounding box center [430, 239] width 17 height 17
click at [384, 123] on icon "[PERSON_NAME] last character input" at bounding box center [388, 121] width 23 height 23
click at [287, 153] on button "f" at bounding box center [288, 152] width 24 height 24
click at [435, 238] on icon "button" at bounding box center [430, 239] width 14 height 14
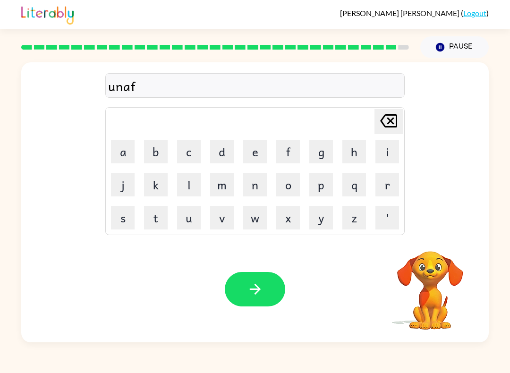
click at [435, 237] on video "Your browser must support playing .mp4 files to use Literably. Please try using…" at bounding box center [430, 284] width 94 height 94
click at [436, 239] on icon "button" at bounding box center [430, 239] width 14 height 14
click at [381, 181] on button "r" at bounding box center [388, 185] width 24 height 24
click at [126, 155] on button "a" at bounding box center [123, 152] width 24 height 24
click at [379, 149] on button "i" at bounding box center [388, 152] width 24 height 24
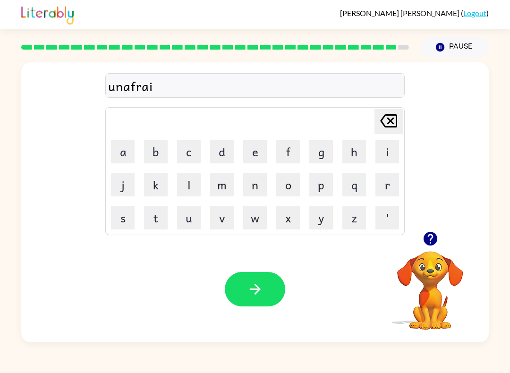
click at [216, 150] on button "d" at bounding box center [222, 152] width 24 height 24
click at [261, 290] on icon "button" at bounding box center [255, 289] width 17 height 17
